Goal: Task Accomplishment & Management: Manage account settings

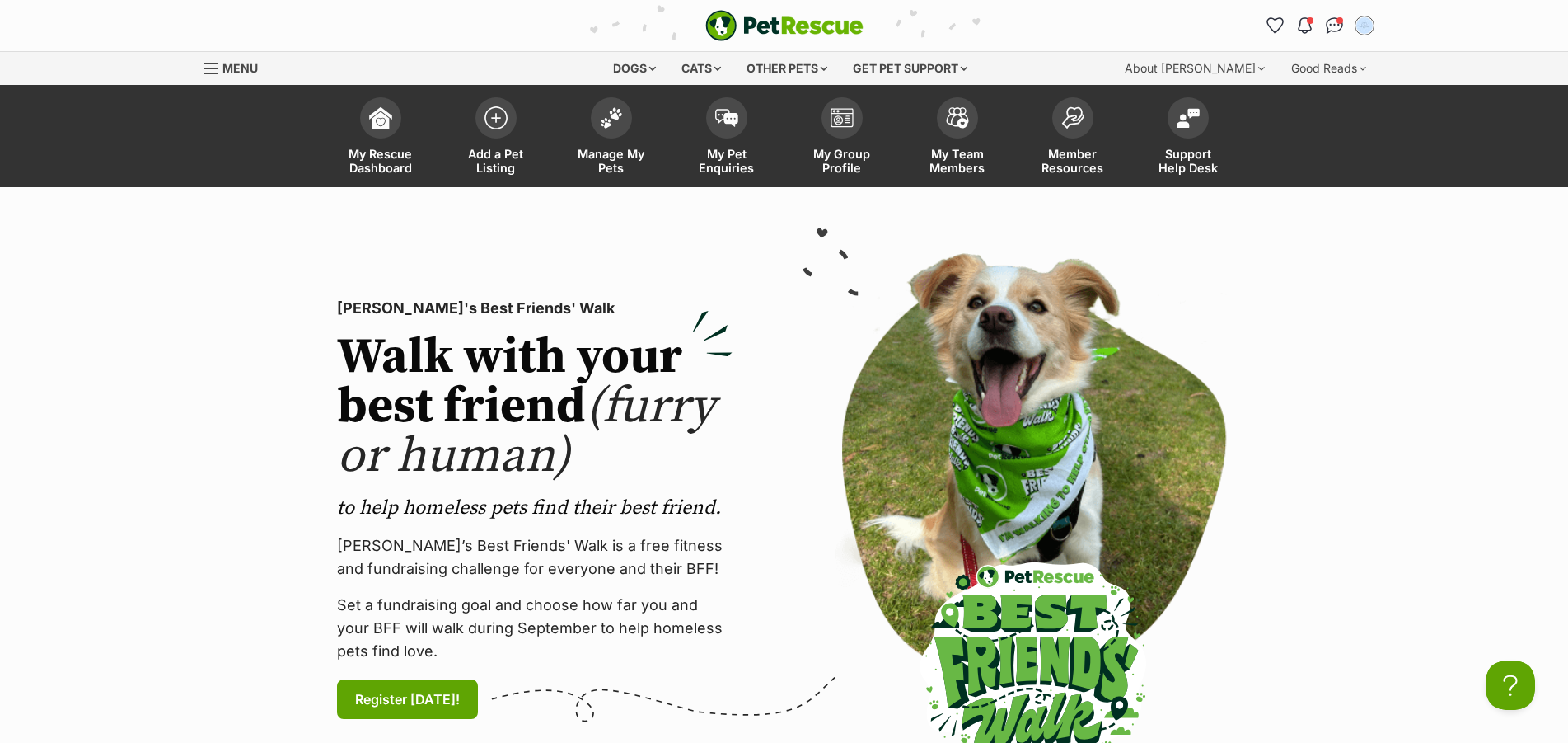
click at [605, 110] on img at bounding box center [612, 118] width 23 height 22
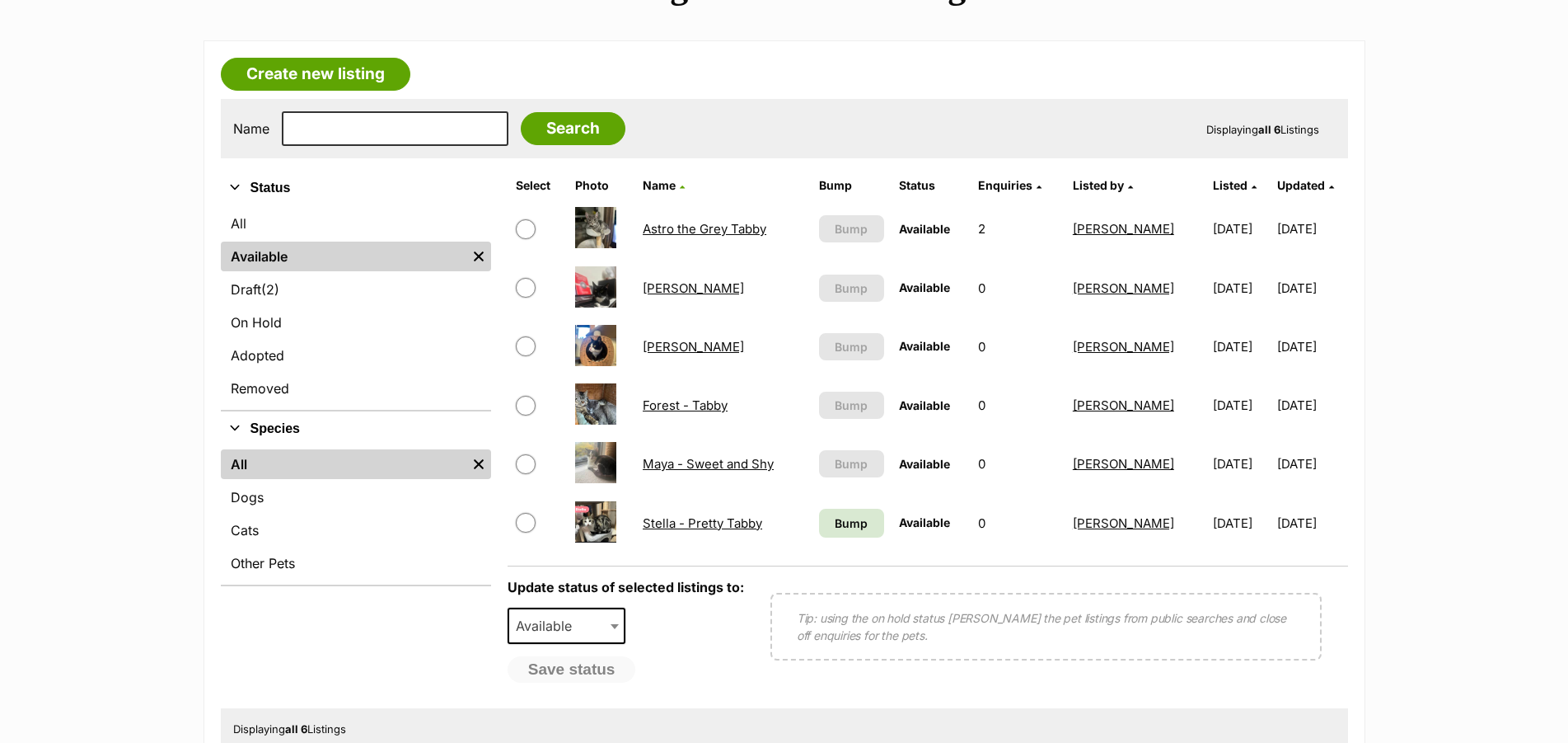
click at [335, 294] on link "Draft (2) Items" at bounding box center [356, 288] width 271 height 29
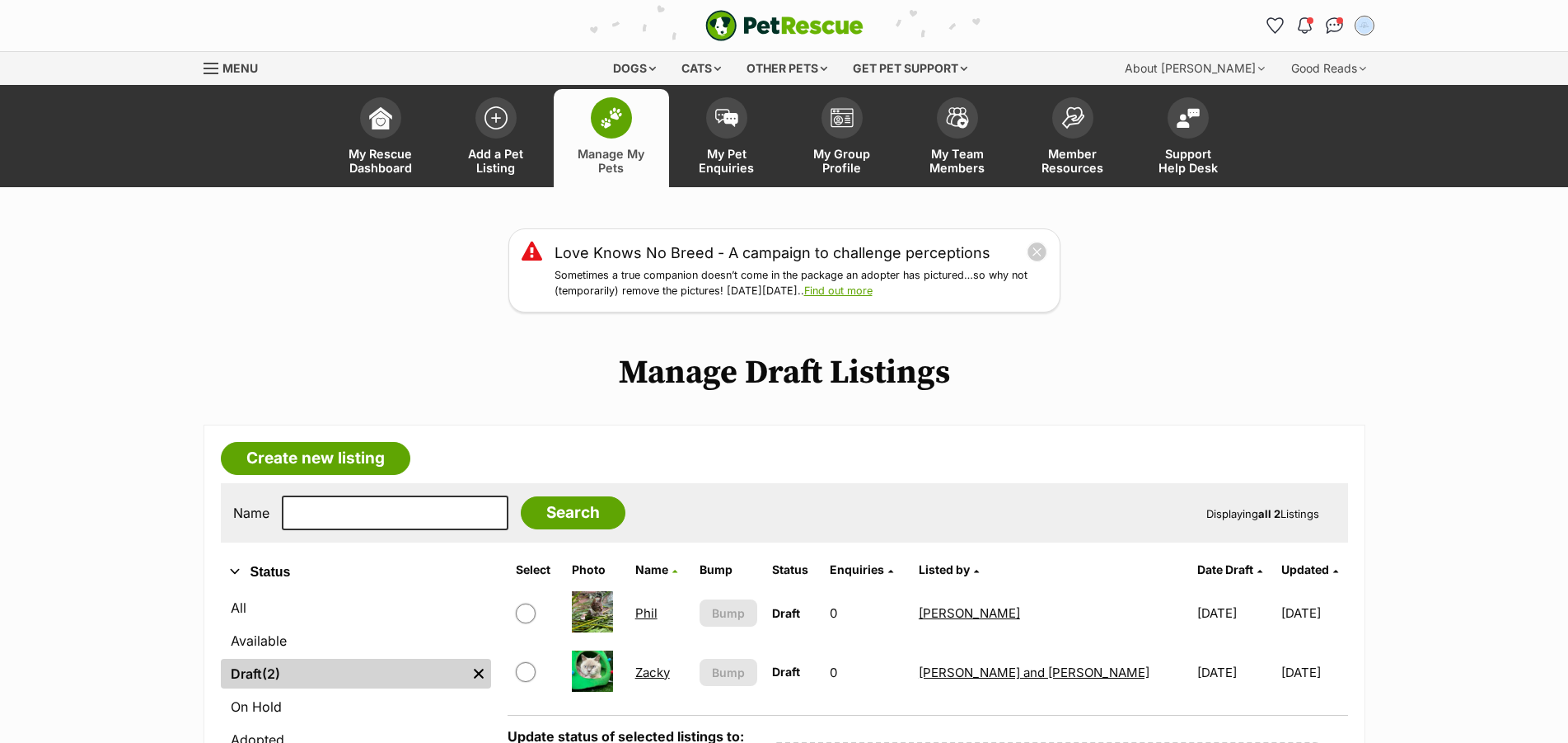
click at [658, 611] on link "Phil" at bounding box center [646, 613] width 23 height 16
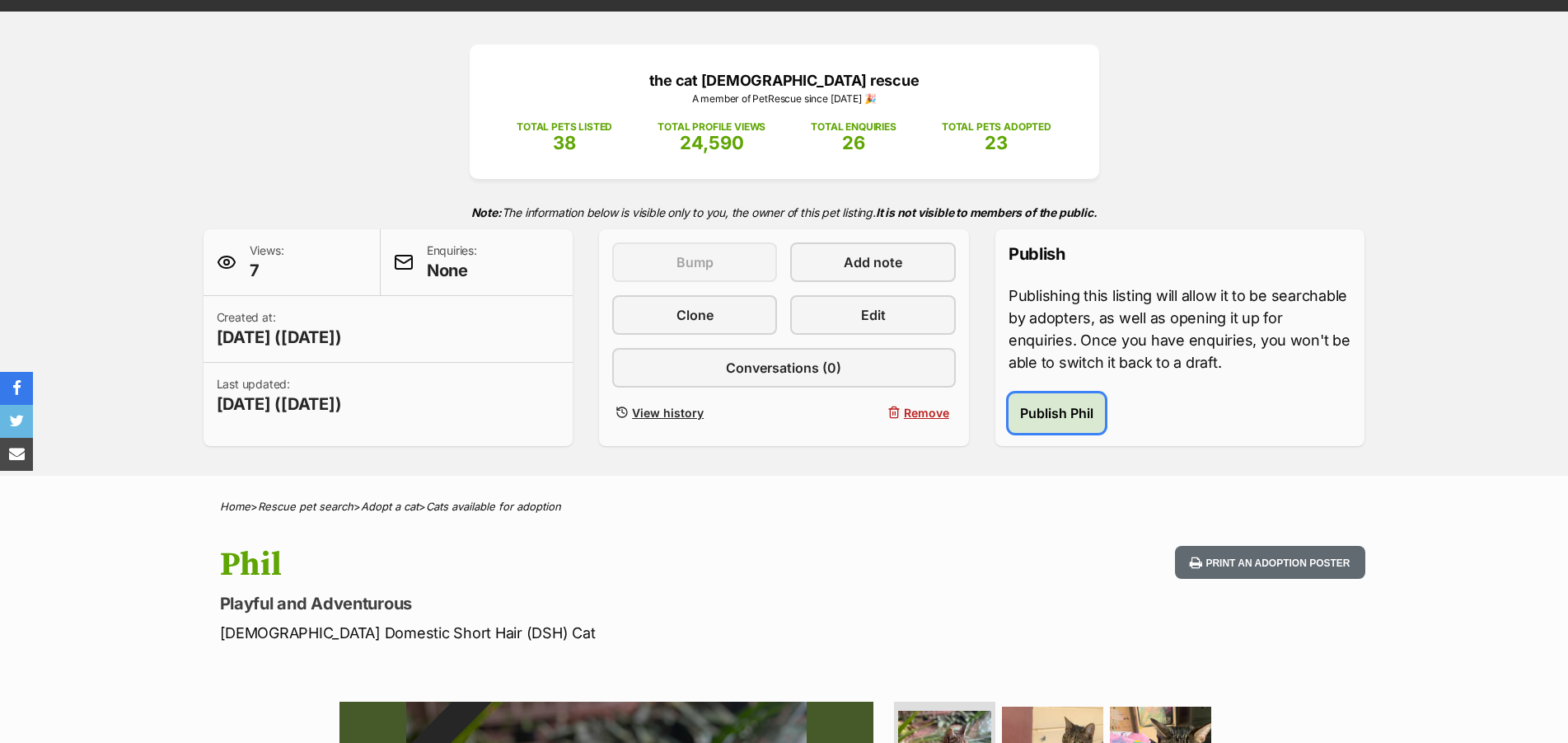
click at [1092, 419] on span "Publish Phil" at bounding box center [1057, 413] width 74 height 20
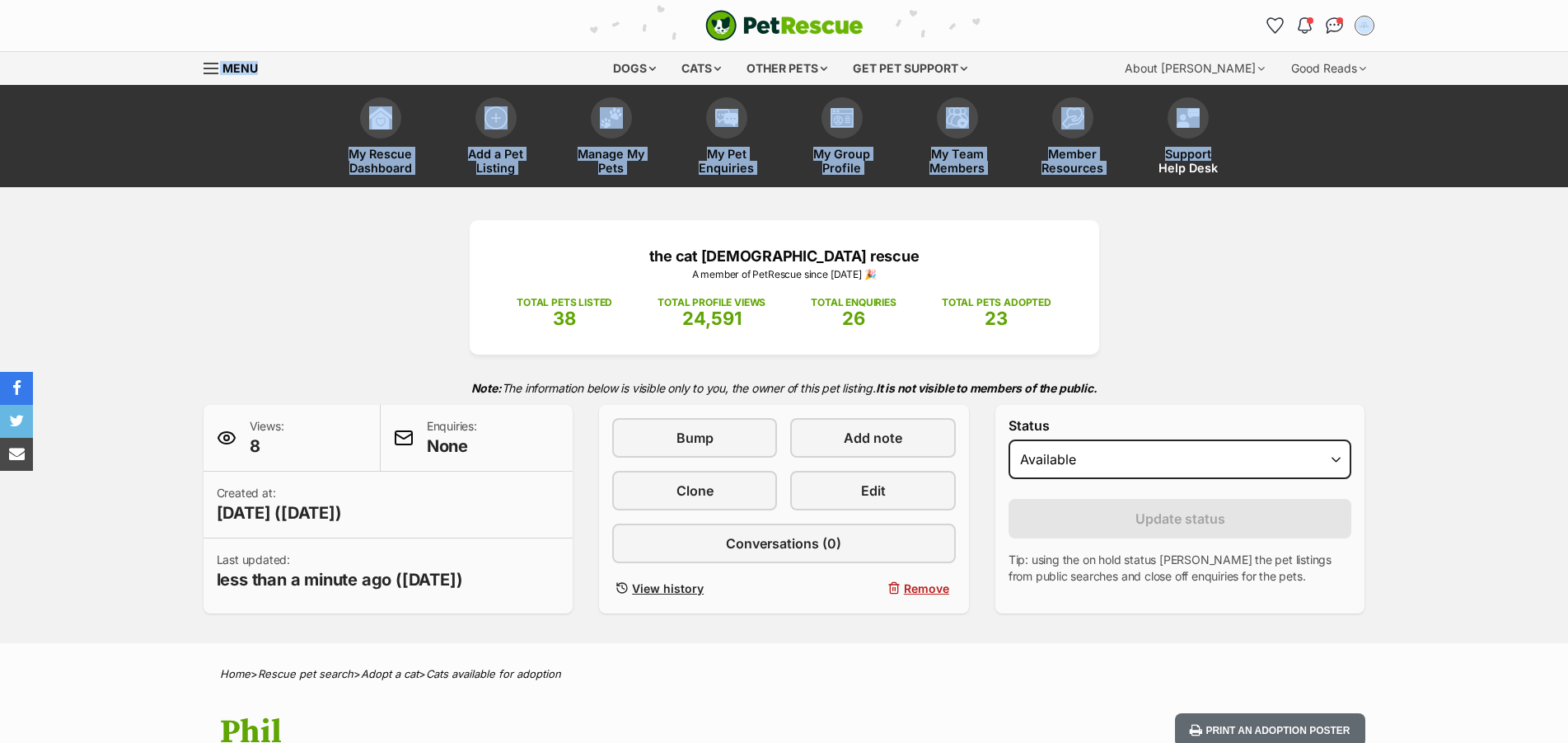
drag, startPoint x: 1565, startPoint y: 78, endPoint x: 1559, endPoint y: 153, distance: 75.2
